Goal: Navigation & Orientation: Find specific page/section

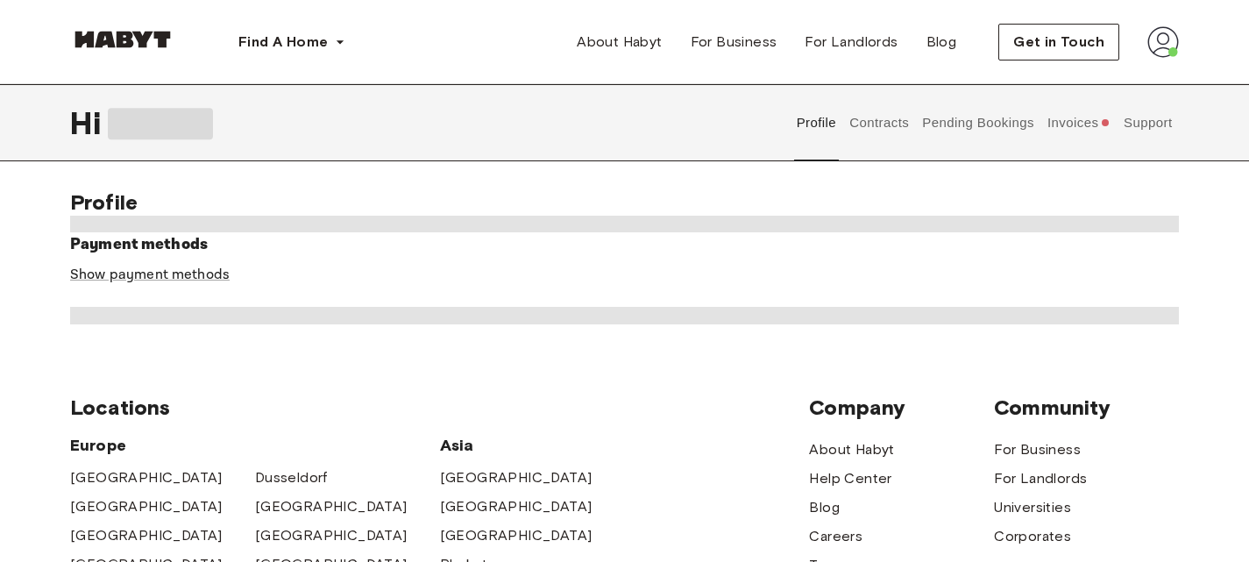
click at [899, 139] on button "Contracts" at bounding box center [880, 122] width 64 height 77
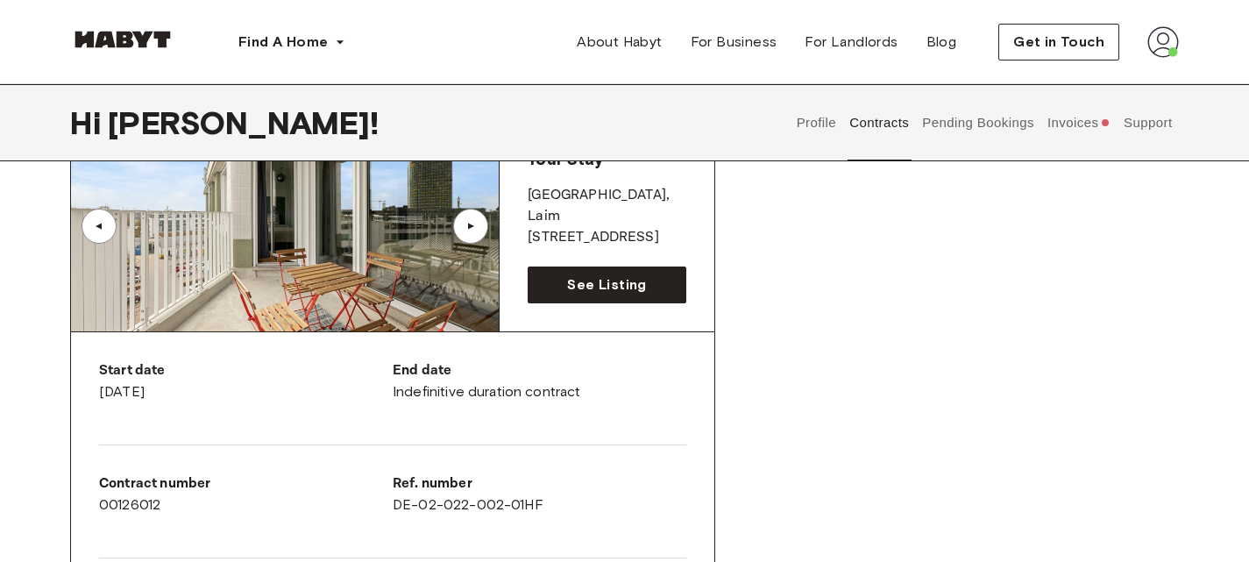
scroll to position [160, 0]
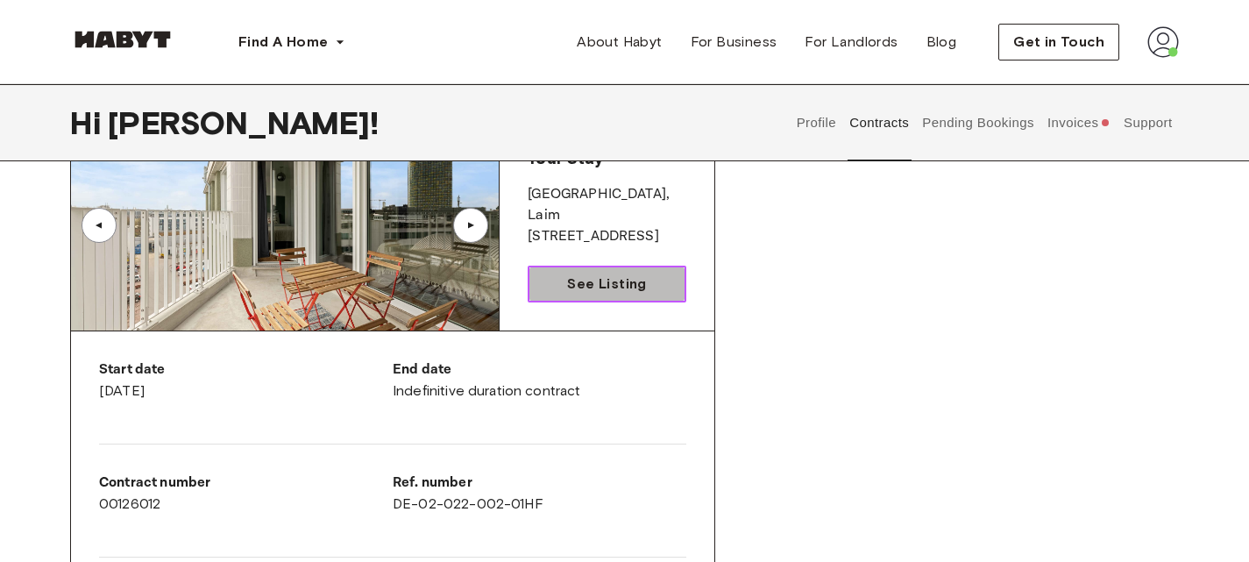
click at [579, 282] on span "See Listing" at bounding box center [606, 284] width 79 height 21
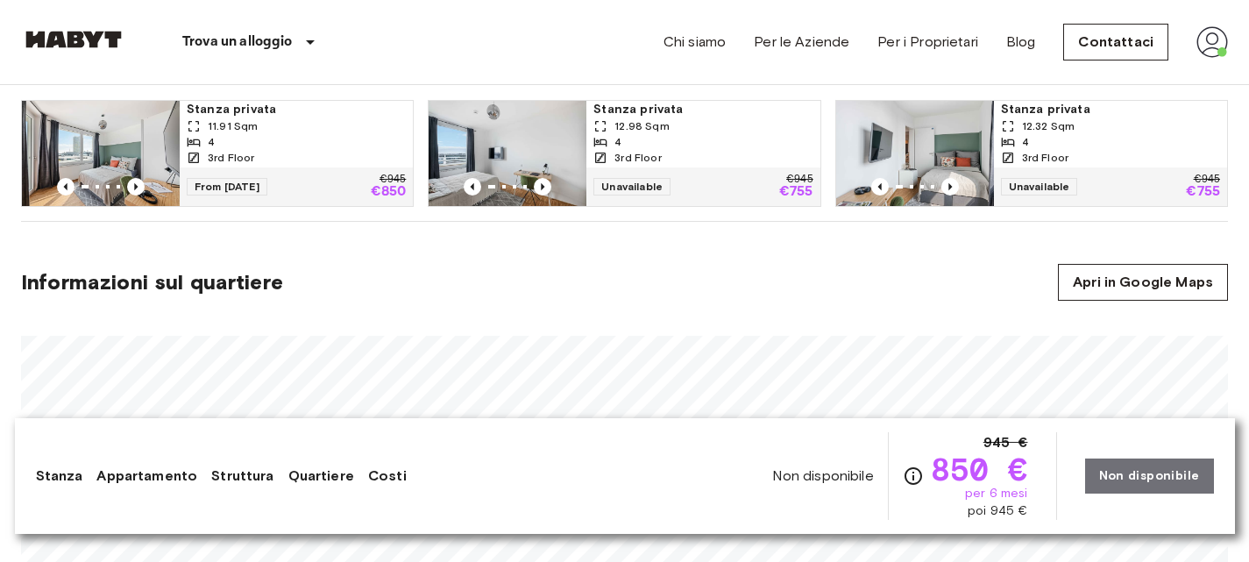
scroll to position [942, 0]
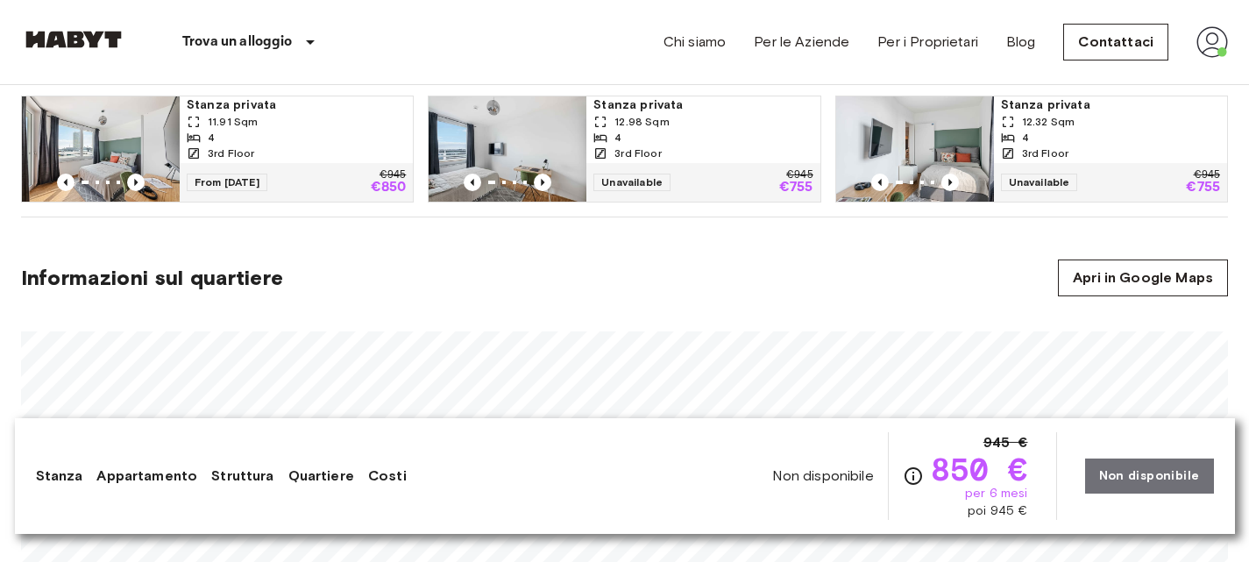
click at [271, 278] on span "Informazioni sul quartiere" at bounding box center [152, 278] width 262 height 26
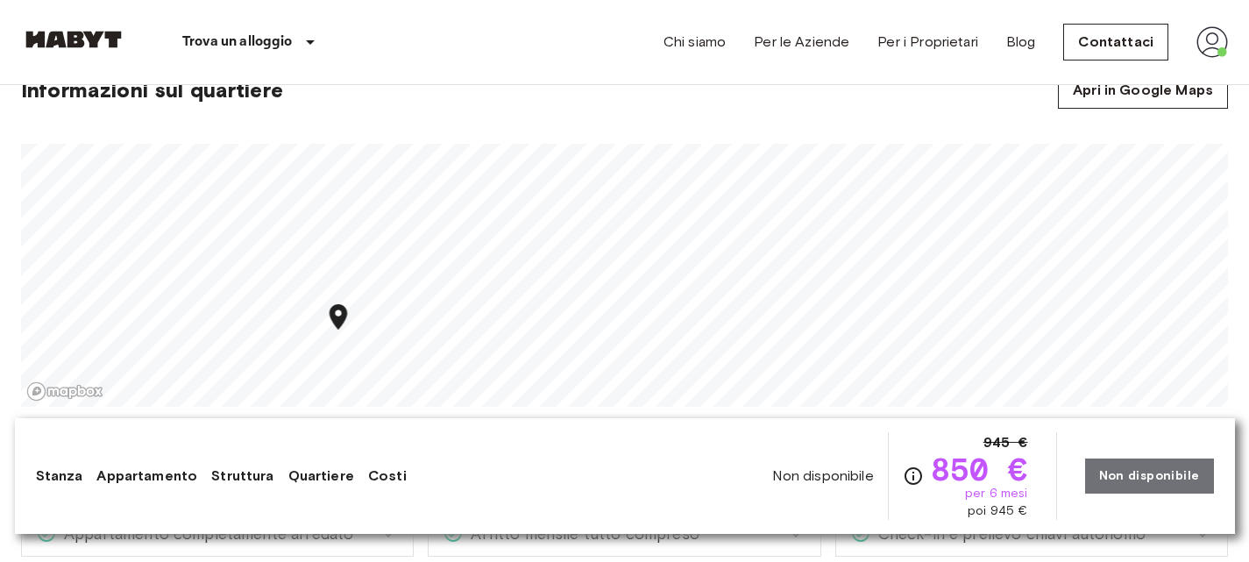
scroll to position [1113, 0]
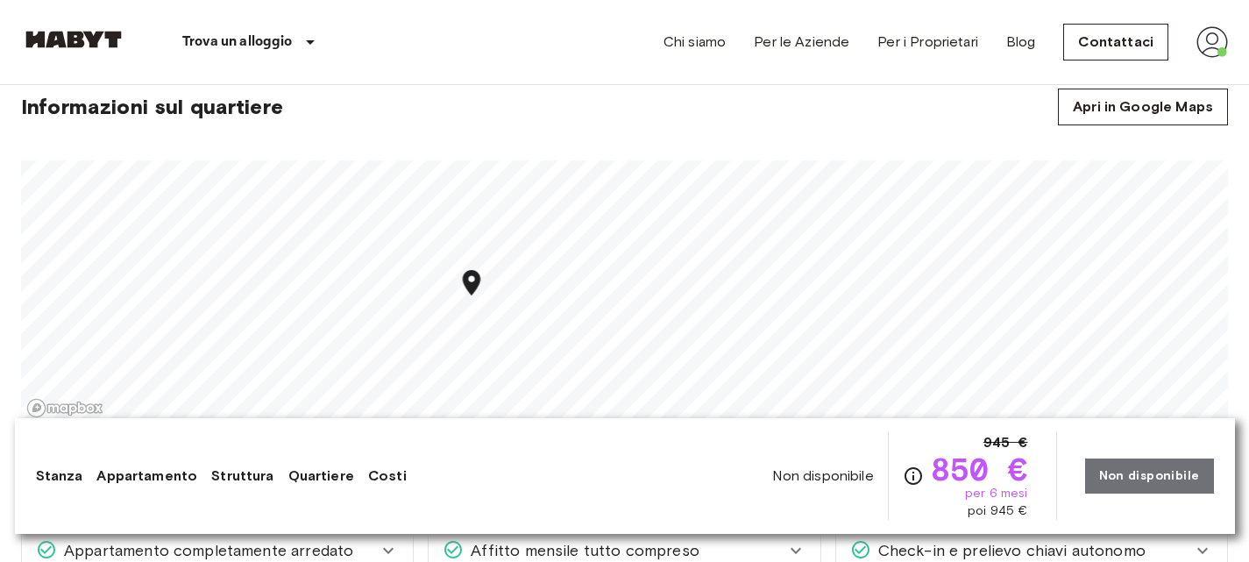
drag, startPoint x: 352, startPoint y: 331, endPoint x: 485, endPoint y: 281, distance: 142.6
click at [485, 281] on icon "Map marker" at bounding box center [472, 282] width 31 height 31
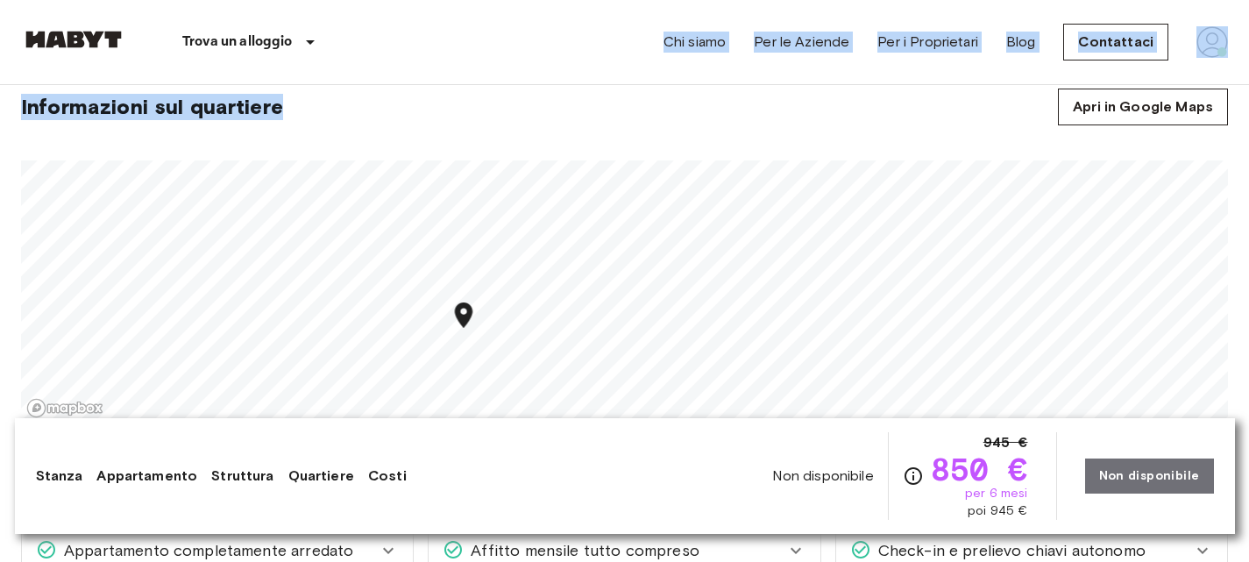
drag, startPoint x: 520, startPoint y: 133, endPoint x: 553, endPoint y: 79, distance: 63.7
click at [543, 113] on div "Informazioni sul quartiere Apri in Google Maps" at bounding box center [624, 107] width 1207 height 37
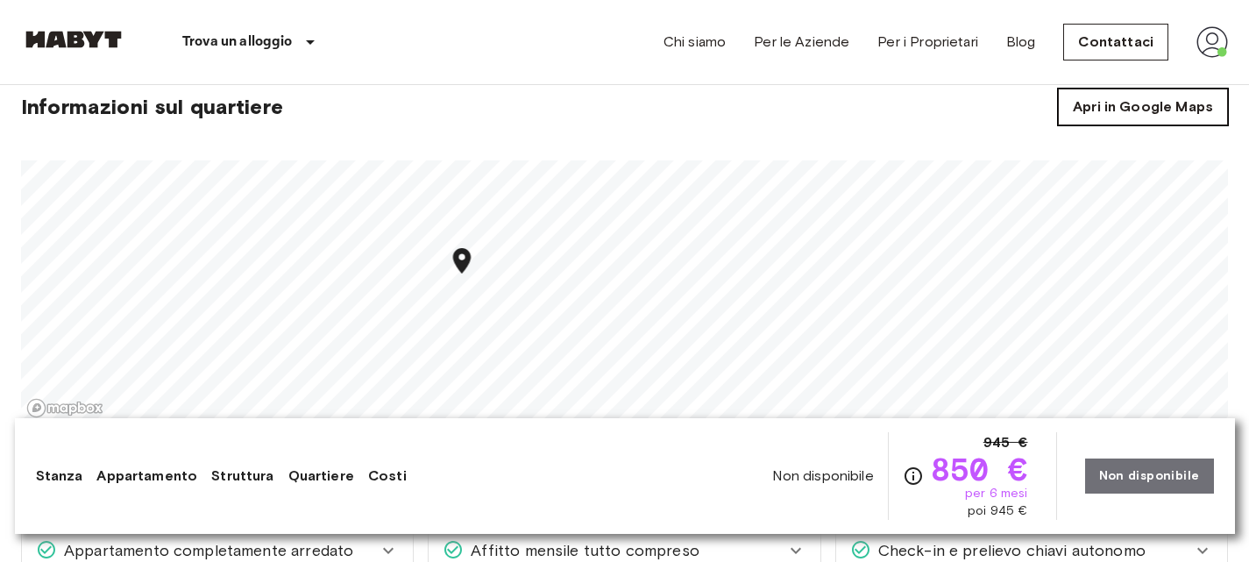
click at [1122, 105] on link "Apri in Google Maps" at bounding box center [1143, 107] width 170 height 37
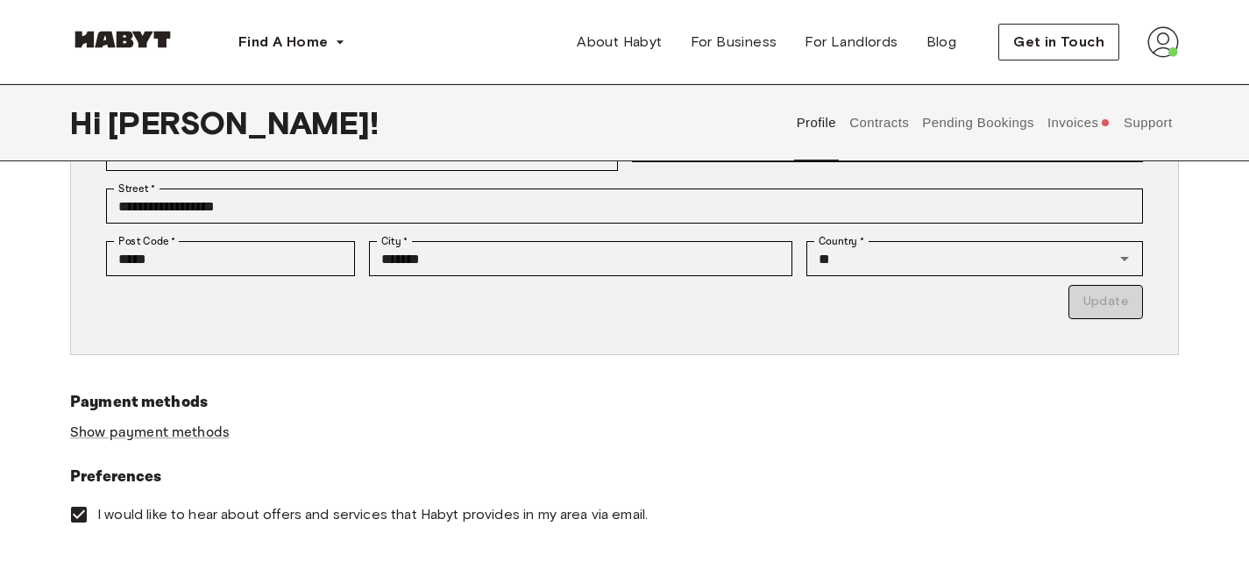
scroll to position [382, 0]
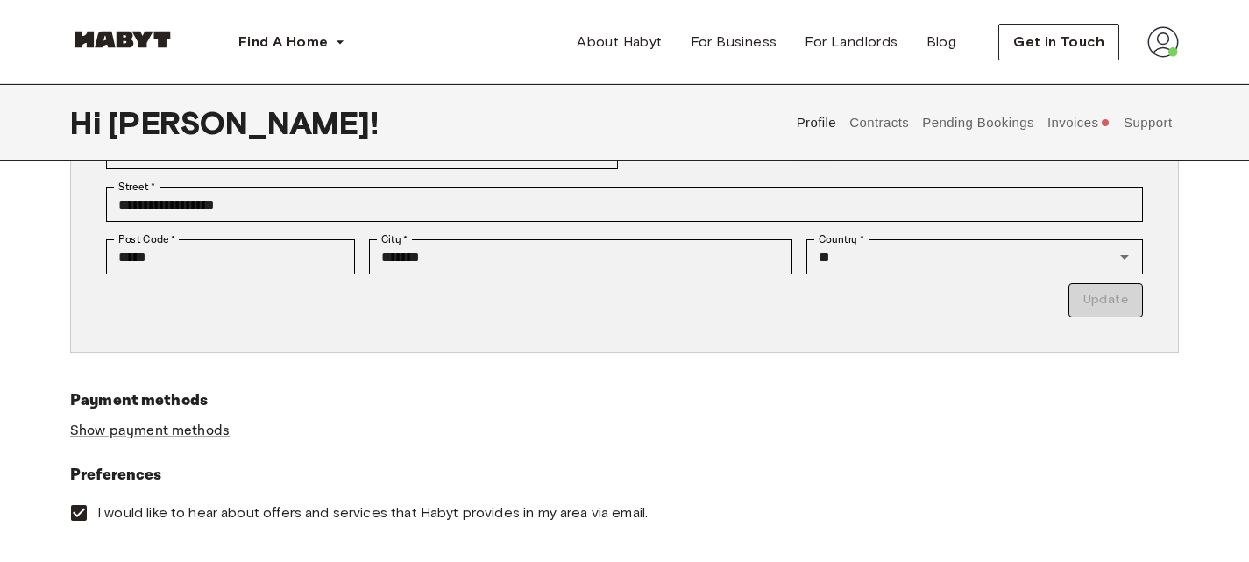
click at [885, 123] on button "Contracts" at bounding box center [880, 122] width 64 height 77
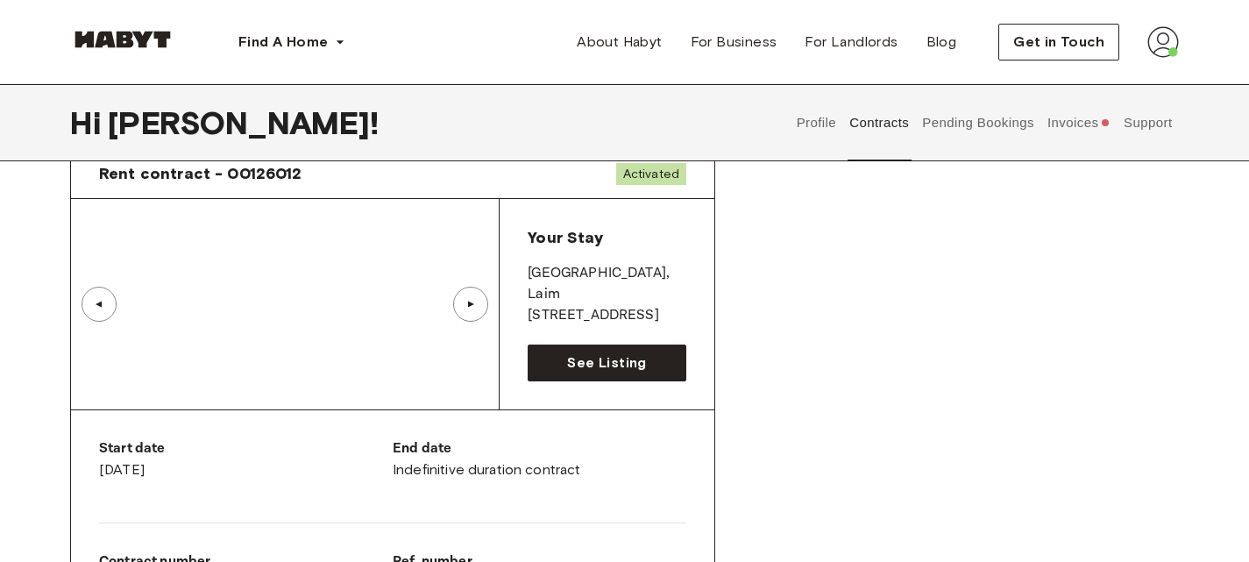
scroll to position [77, 0]
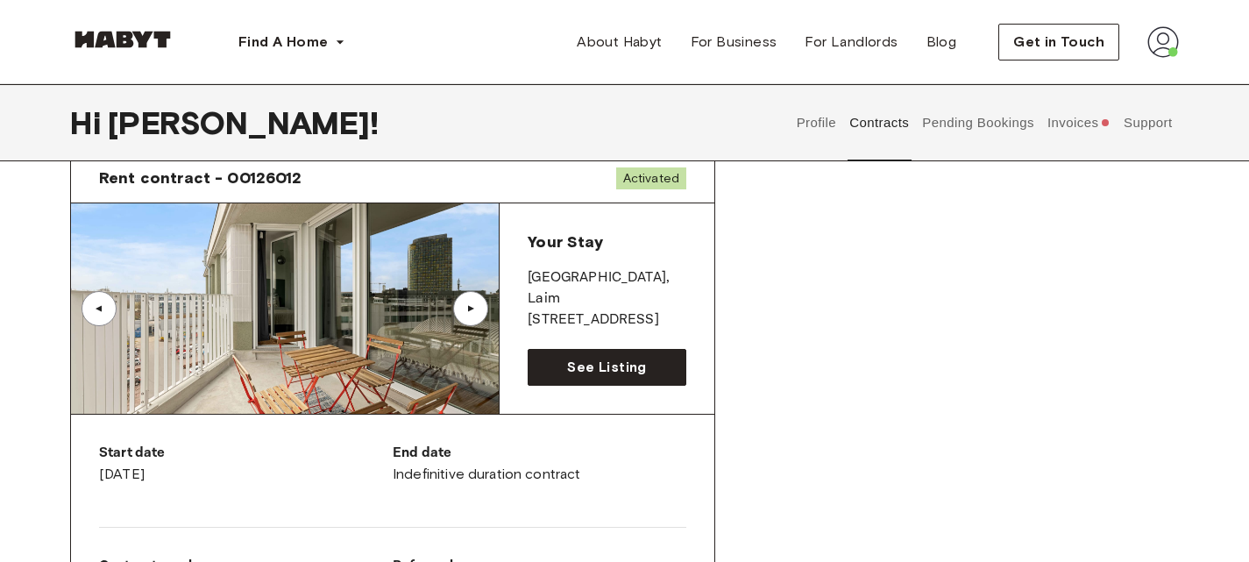
click at [1155, 118] on button "Support" at bounding box center [1147, 122] width 53 height 77
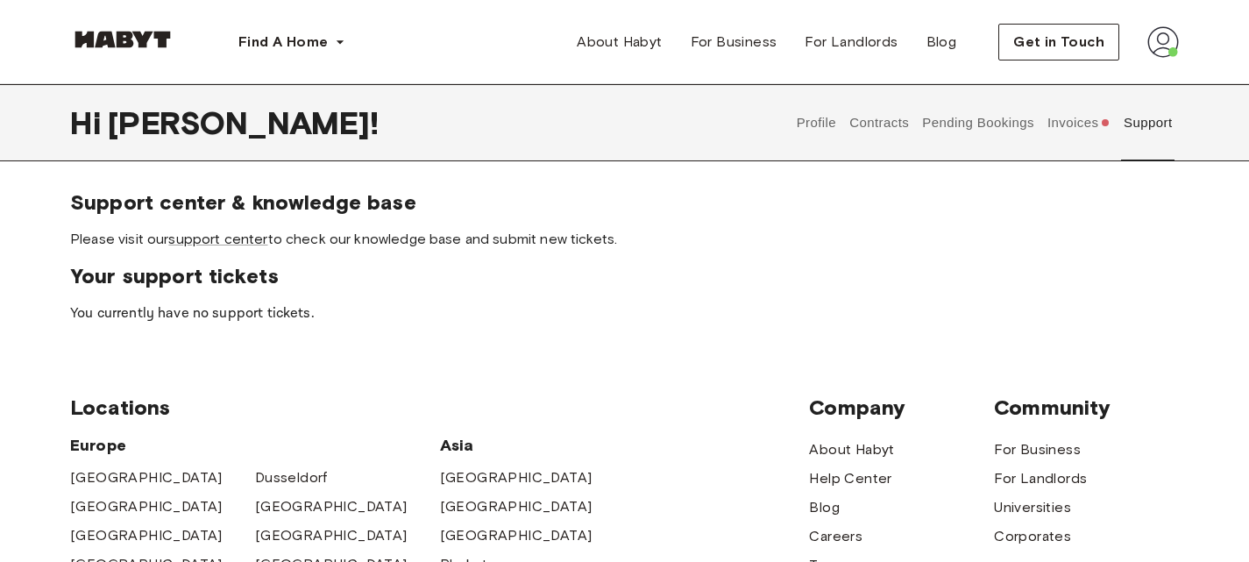
click at [1091, 117] on button "Invoices" at bounding box center [1079, 122] width 68 height 77
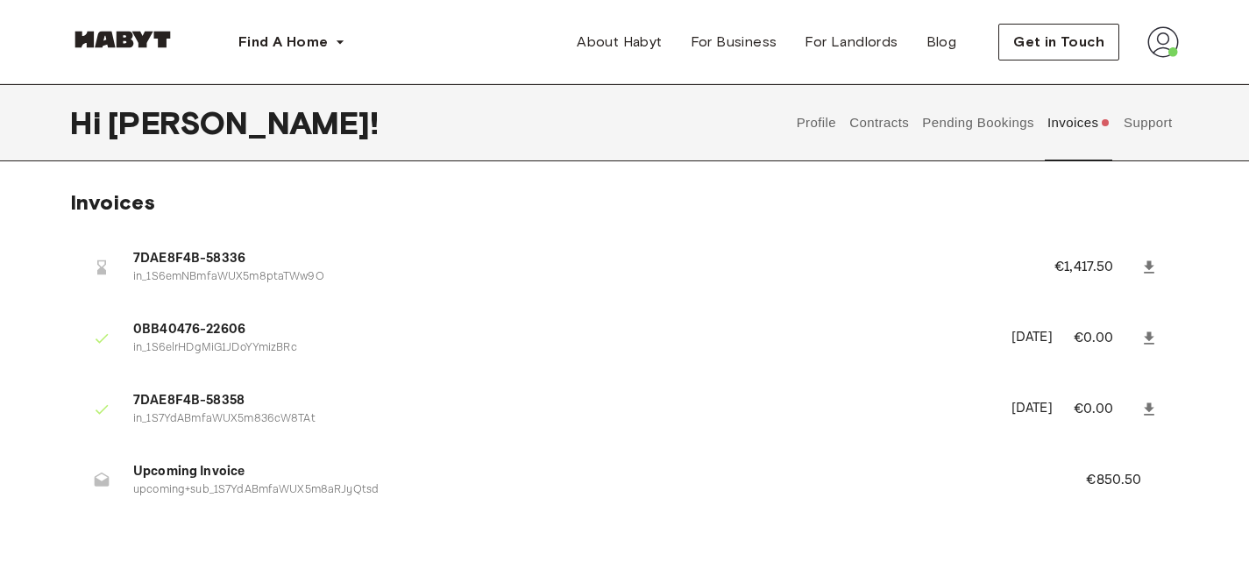
click at [1153, 116] on button "Support" at bounding box center [1147, 122] width 53 height 77
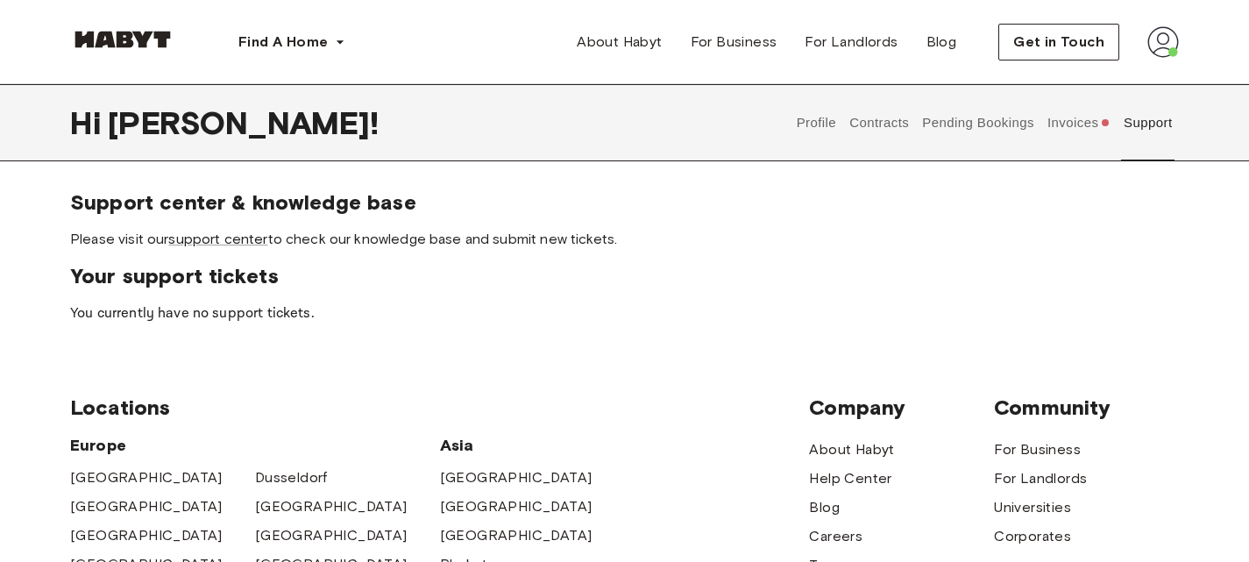
click at [1074, 126] on button "Invoices" at bounding box center [1079, 122] width 68 height 77
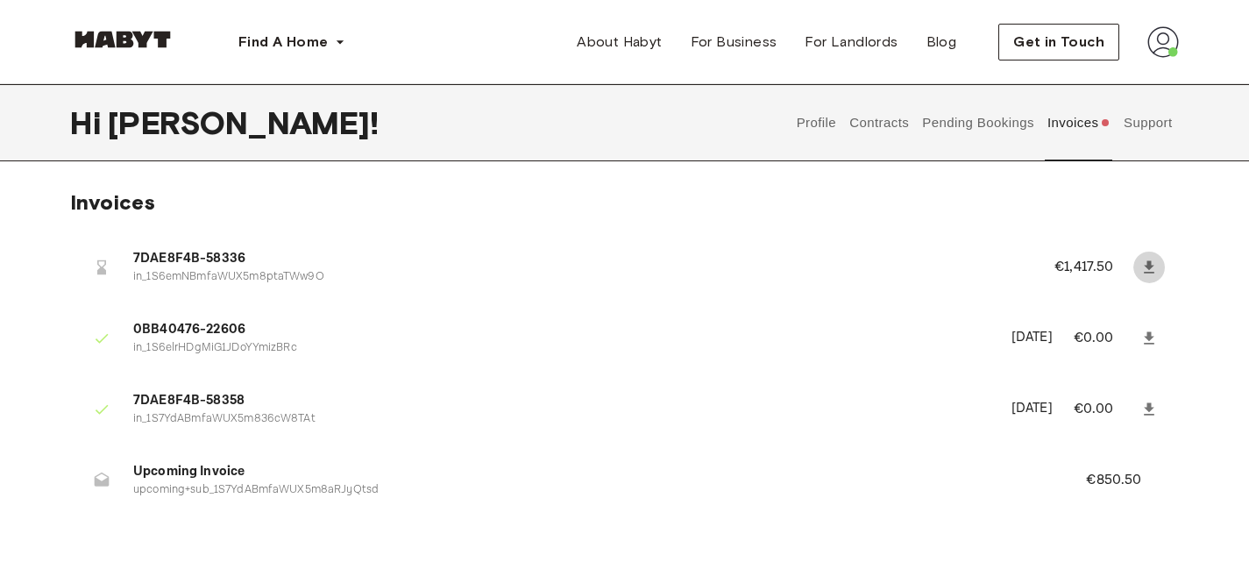
click at [1143, 256] on link at bounding box center [1149, 268] width 32 height 32
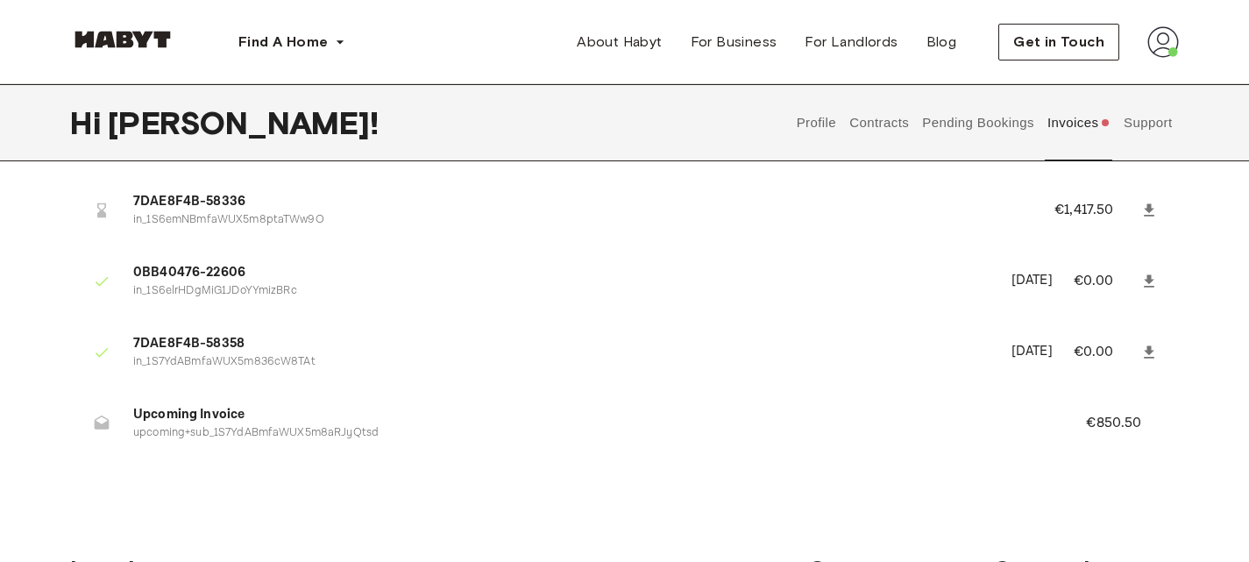
scroll to position [61, 0]
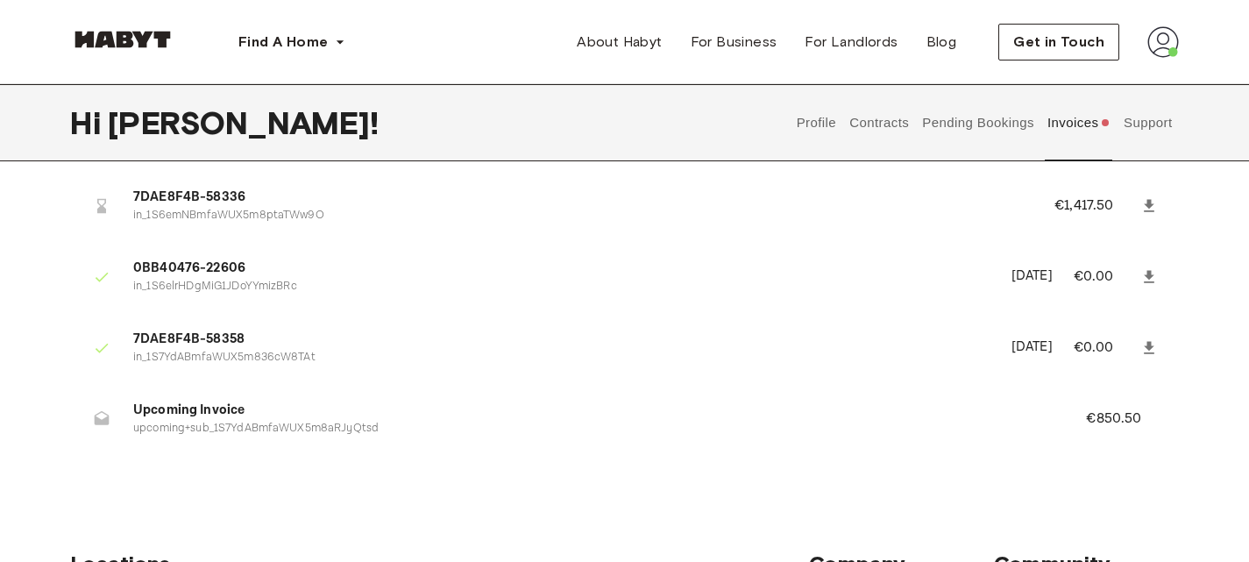
click at [1069, 416] on li "Upcoming Invoice upcoming+sub_1S7YdABmfaWUX5m8aRJyQtsd €850.50" at bounding box center [624, 418] width 1109 height 60
click at [1030, 134] on button "Pending Bookings" at bounding box center [978, 122] width 117 height 77
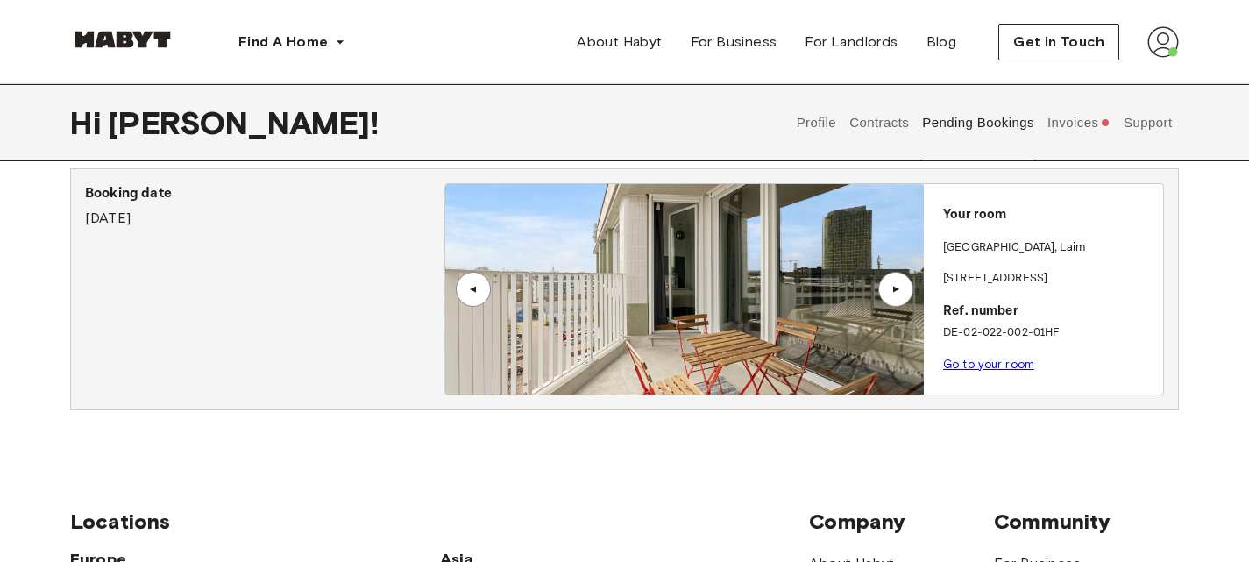
click at [883, 118] on button "Contracts" at bounding box center [880, 122] width 64 height 77
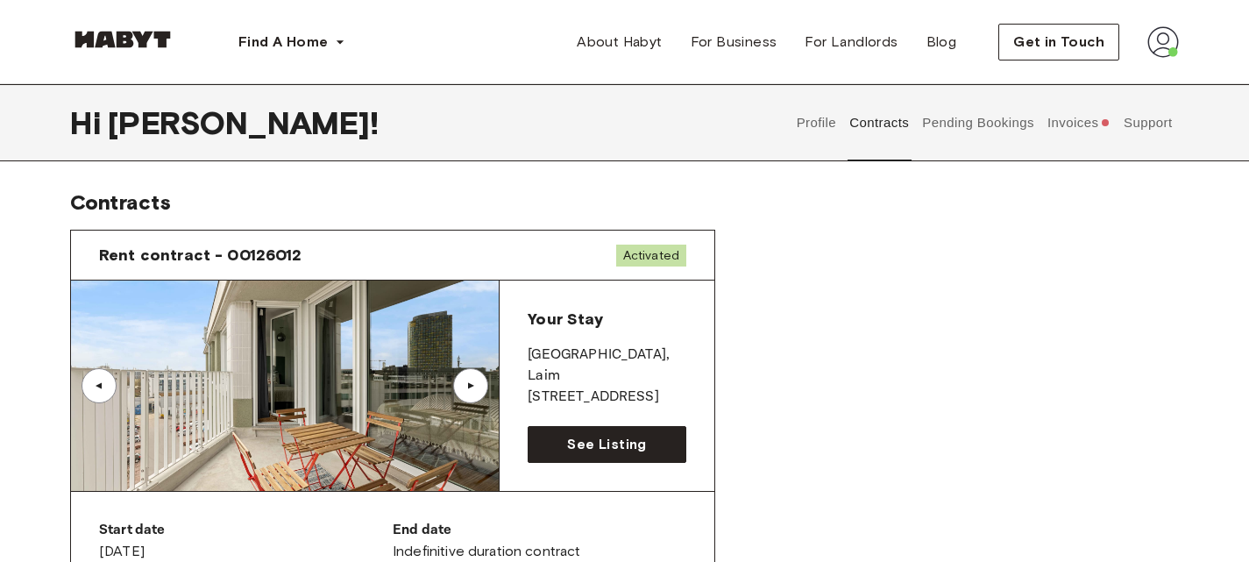
click at [634, 252] on span "Activated" at bounding box center [651, 256] width 70 height 22
click at [1176, 48] on img at bounding box center [1164, 42] width 32 height 32
click at [1124, 88] on span "Profile" at bounding box center [1110, 82] width 44 height 21
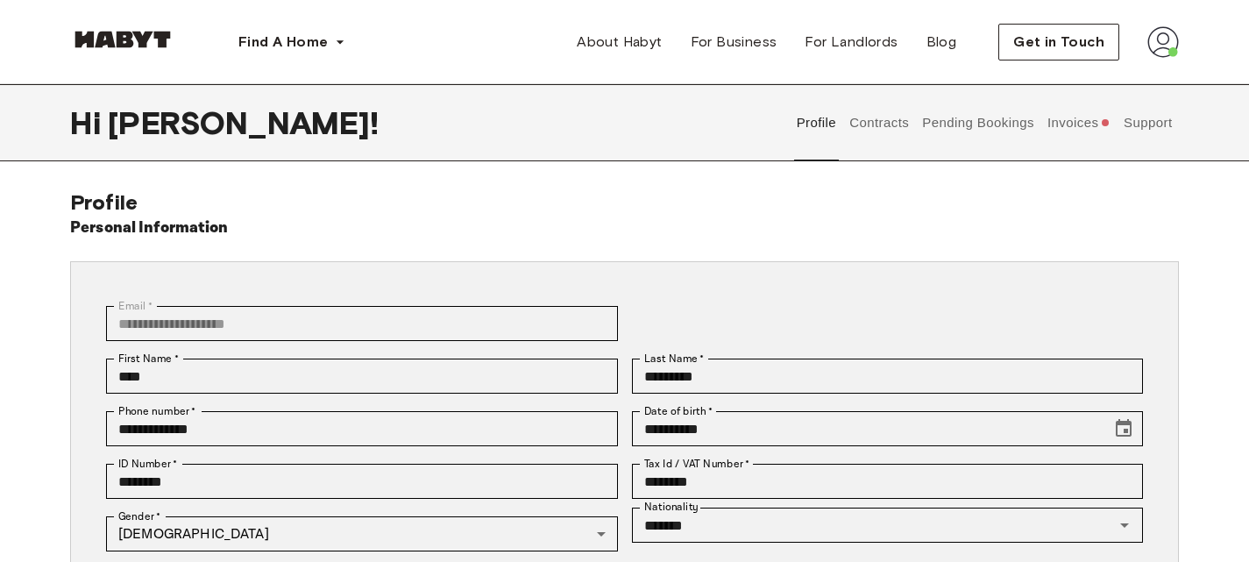
click at [1088, 119] on button "Invoices" at bounding box center [1079, 122] width 68 height 77
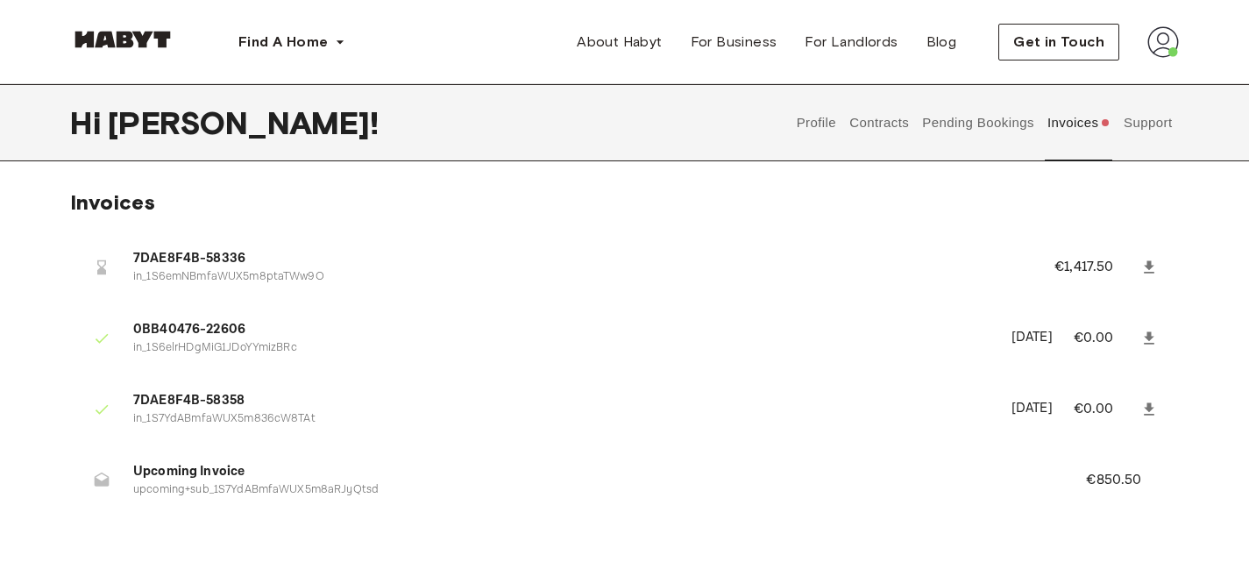
click at [1152, 140] on button "Support" at bounding box center [1147, 122] width 53 height 77
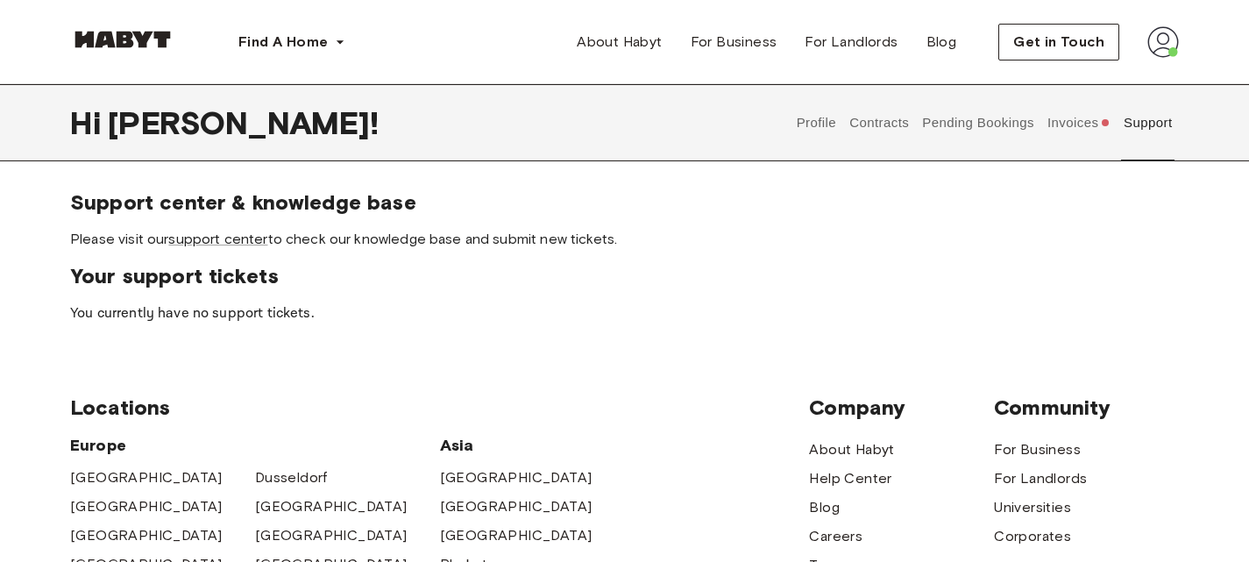
click at [1007, 133] on button "Pending Bookings" at bounding box center [978, 122] width 117 height 77
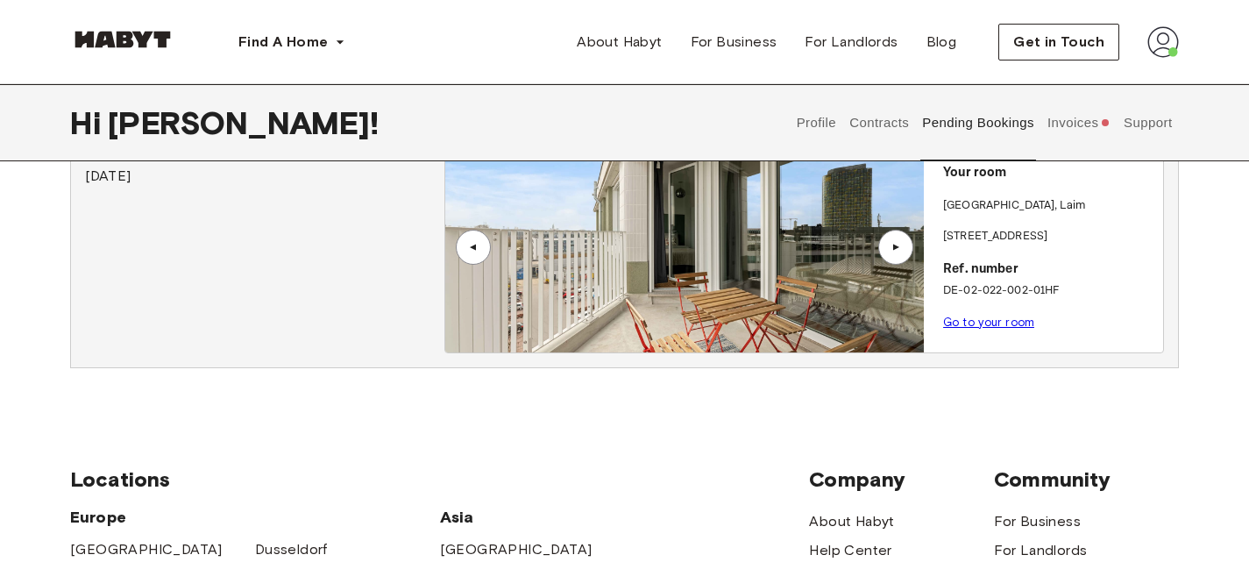
scroll to position [181, 0]
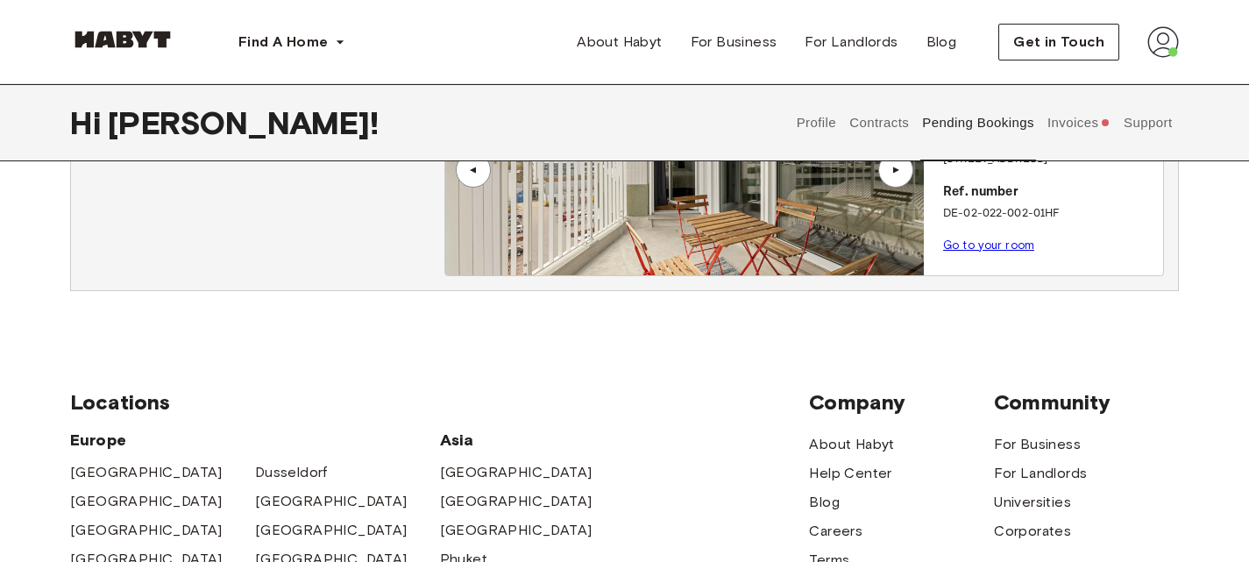
click at [980, 252] on p "Go to your room" at bounding box center [1049, 246] width 213 height 18
click at [983, 250] on link "Go to your room" at bounding box center [988, 244] width 91 height 13
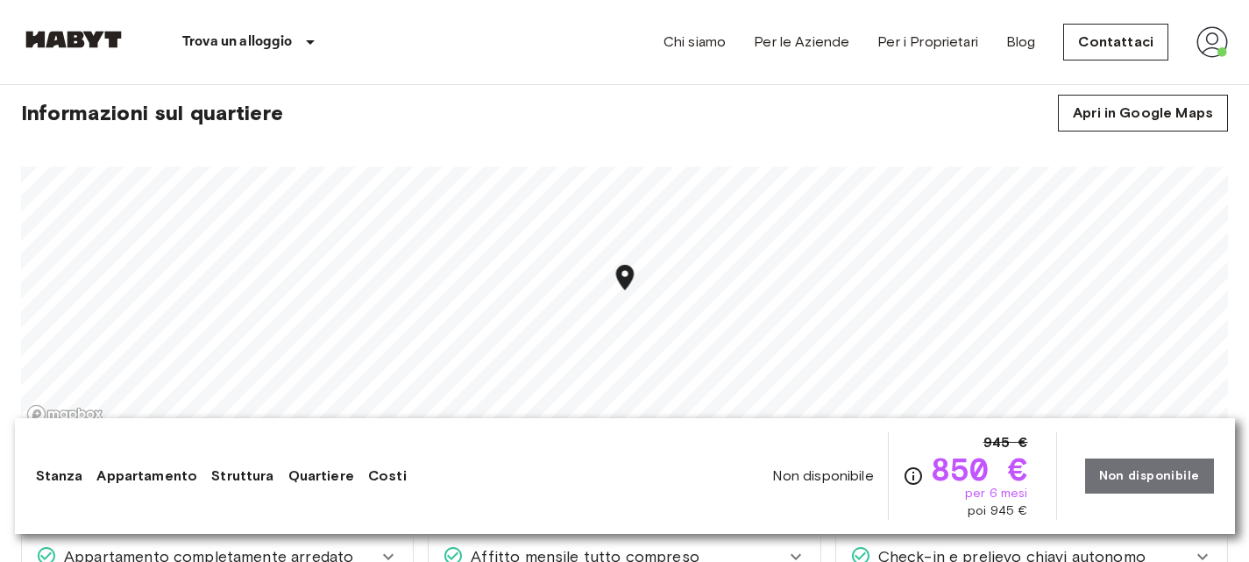
scroll to position [1136, 0]
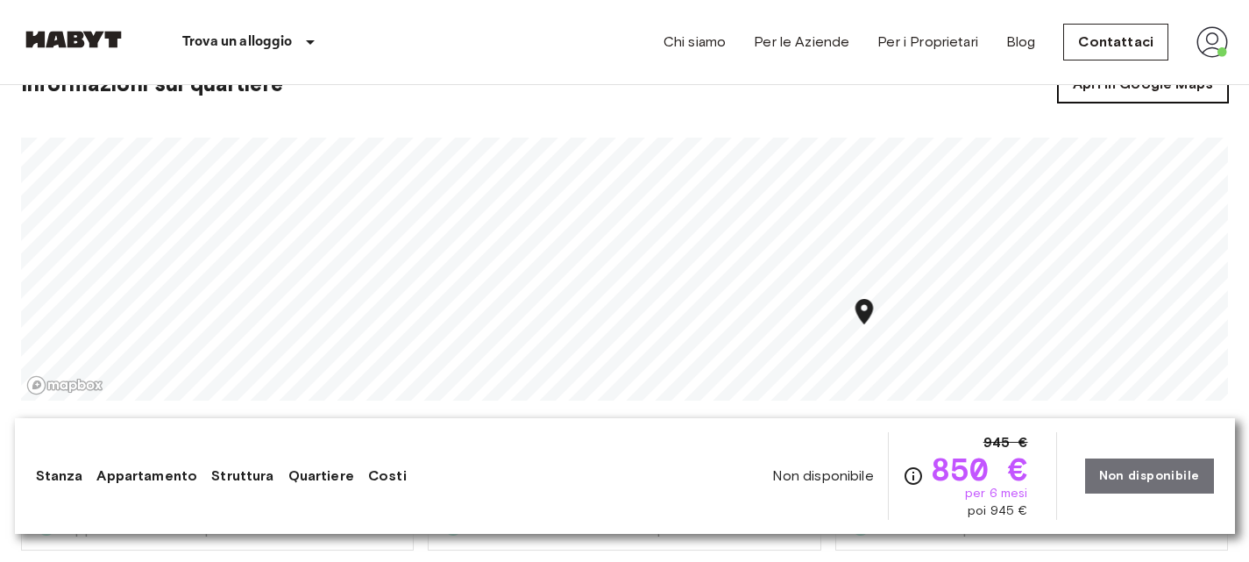
click at [1157, 96] on link "Apri in Google Maps" at bounding box center [1143, 84] width 170 height 37
